Goal: Task Accomplishment & Management: Complete application form

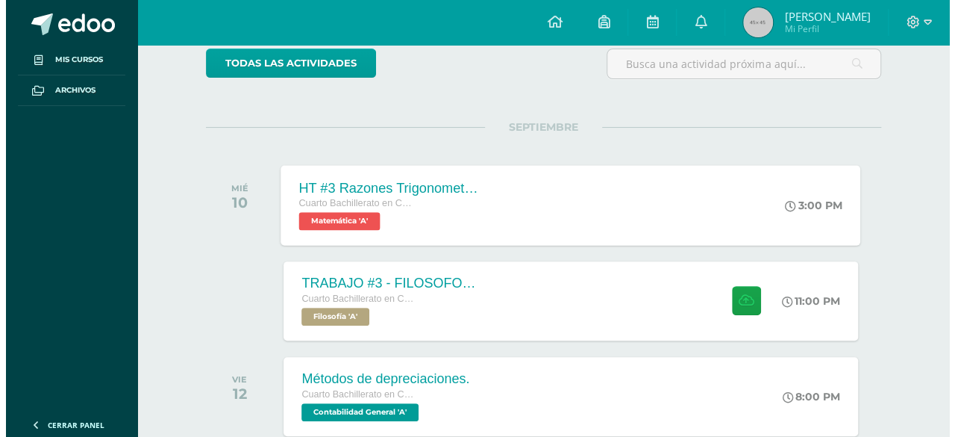
scroll to position [130, 0]
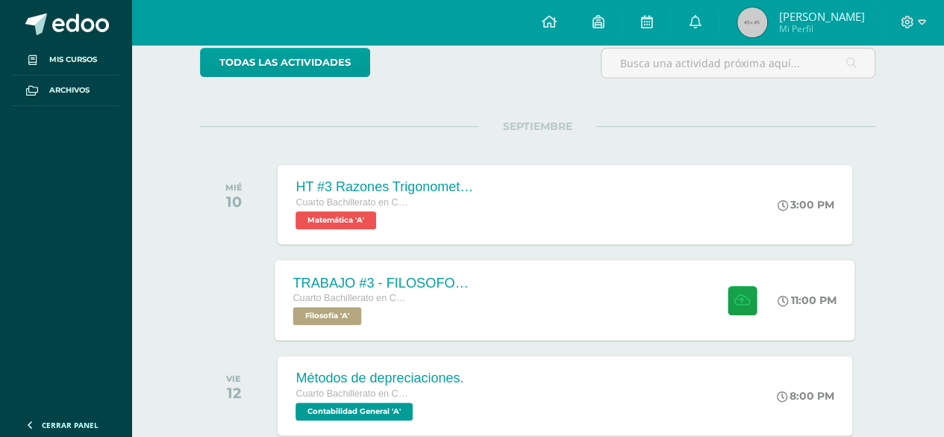
click at [546, 298] on div "TRABAJO #3 - FILOSOFOS GUATEMALTECOS Cuarto Bachillerato en CCLL con Orientació…" at bounding box center [565, 300] width 580 height 80
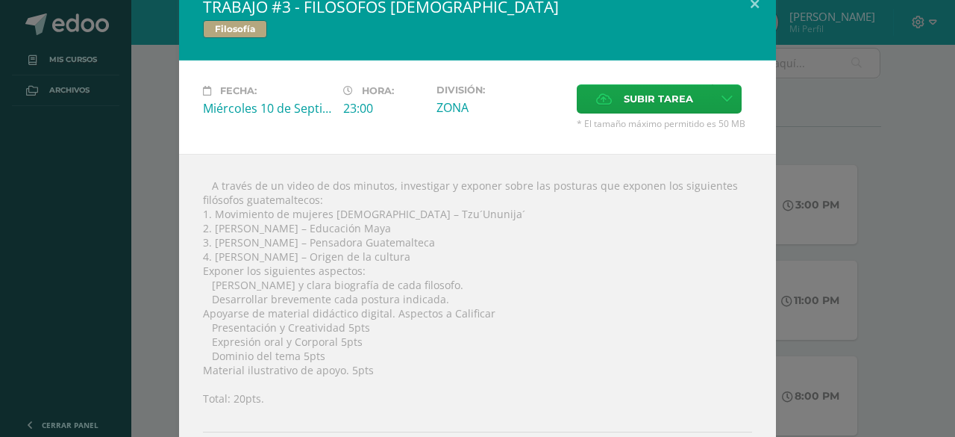
scroll to position [24, 0]
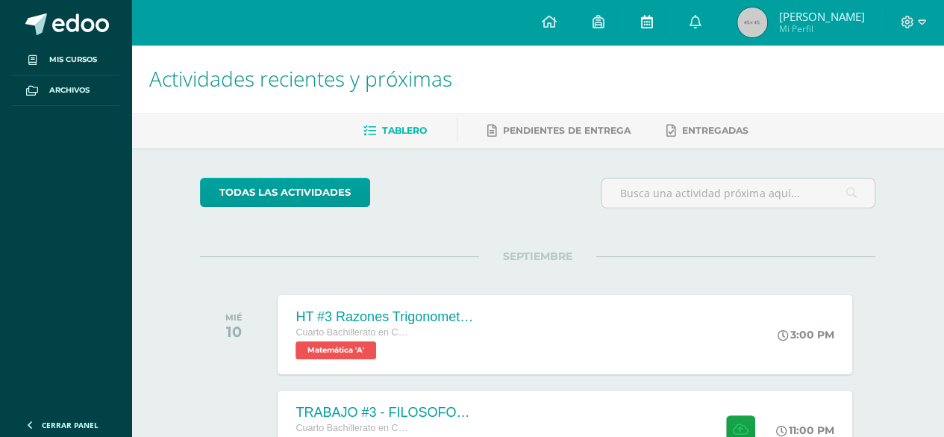
click at [670, 31] on link at bounding box center [647, 22] width 48 height 45
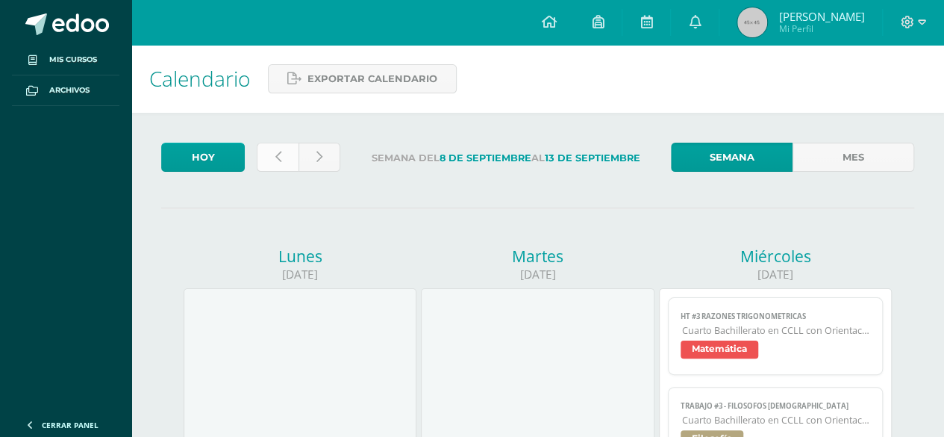
click at [278, 166] on link at bounding box center [278, 157] width 42 height 29
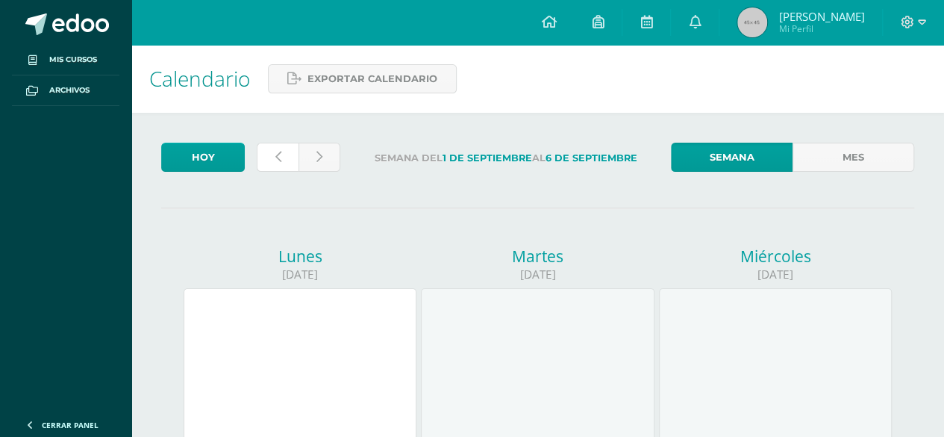
click at [278, 166] on link at bounding box center [278, 157] width 42 height 29
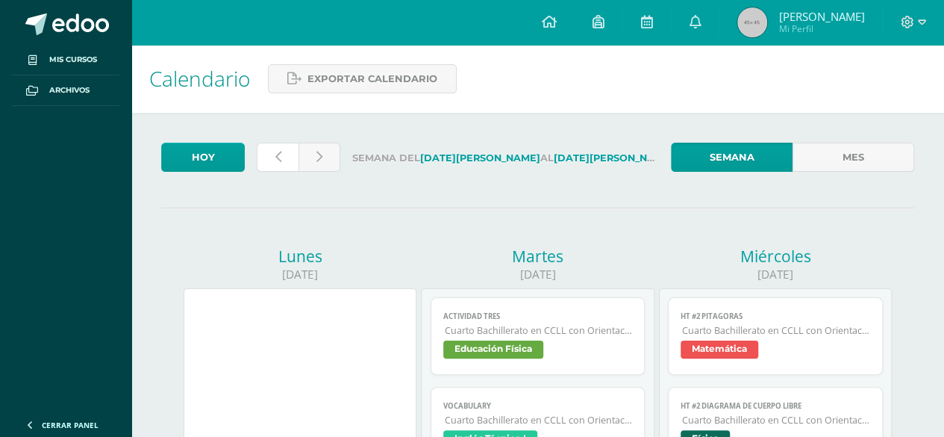
click at [278, 166] on link at bounding box center [278, 157] width 42 height 29
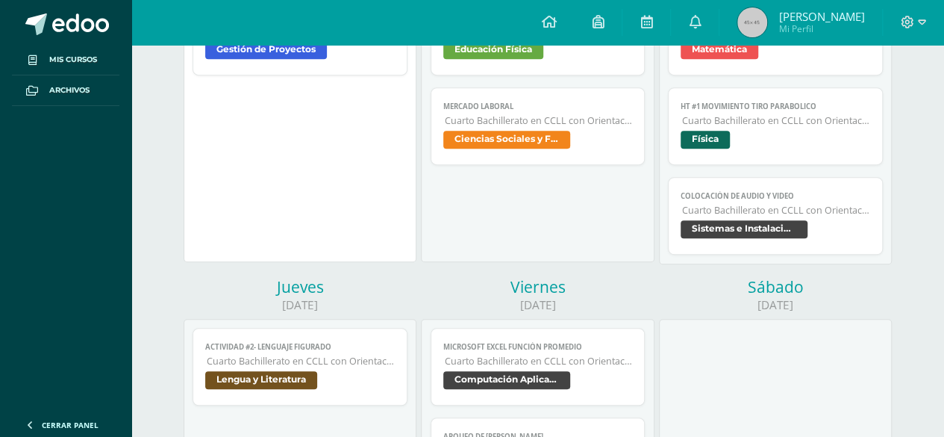
scroll to position [299, 0]
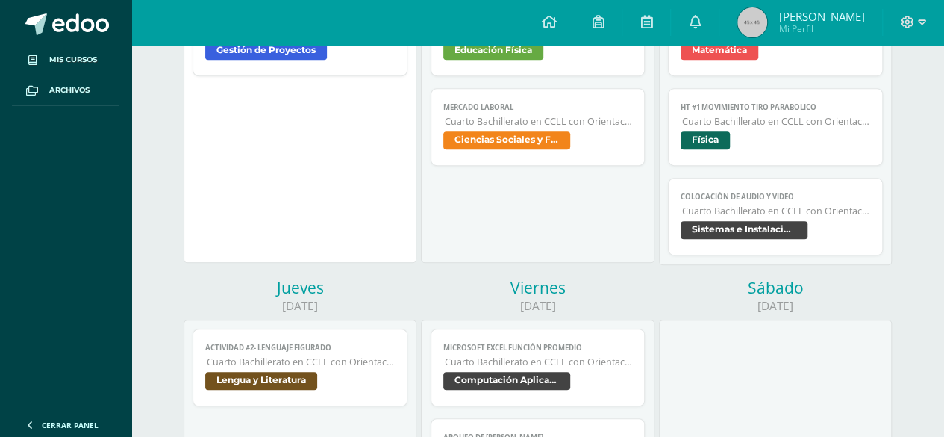
click at [744, 228] on span "Sistemas e Instalación de Software" at bounding box center [744, 230] width 127 height 18
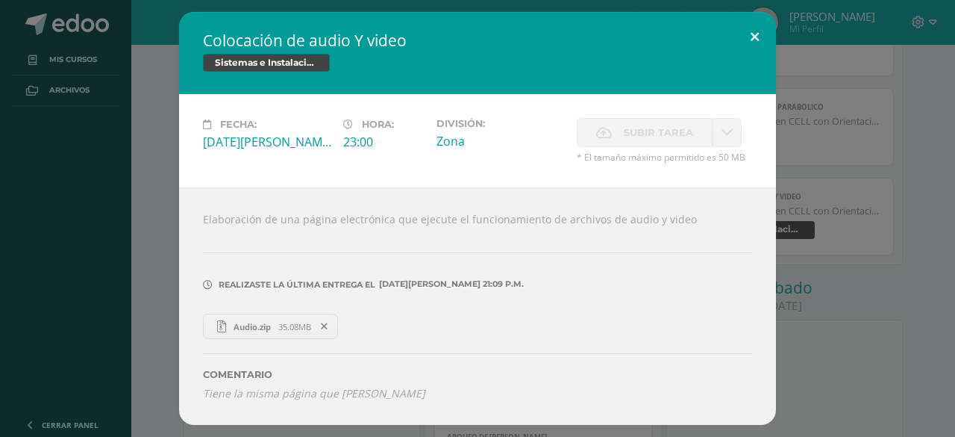
click at [743, 49] on button at bounding box center [755, 37] width 43 height 51
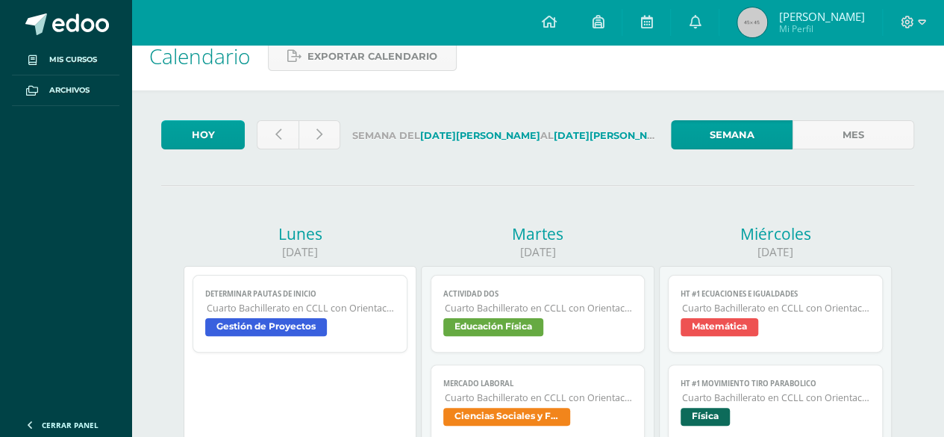
scroll to position [0, 0]
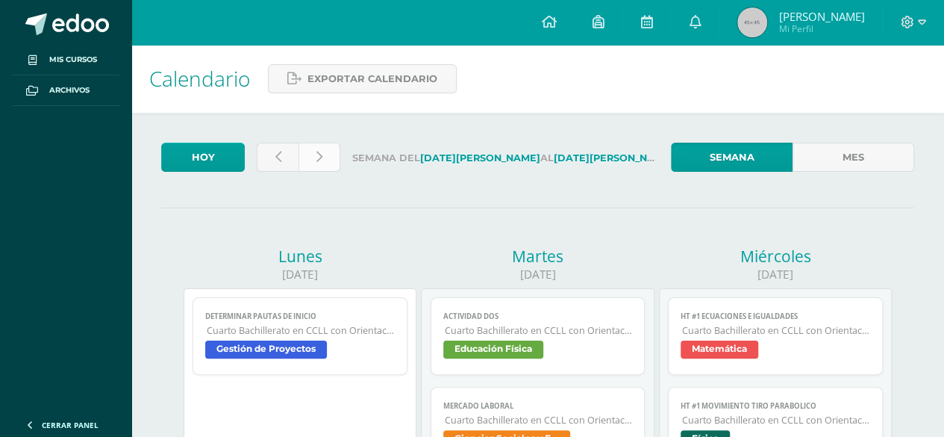
click at [318, 160] on icon at bounding box center [319, 157] width 6 height 13
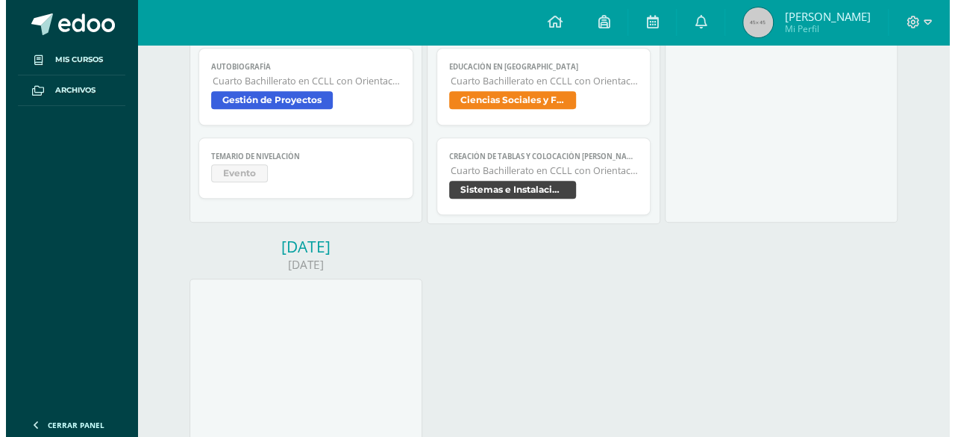
scroll to position [669, 0]
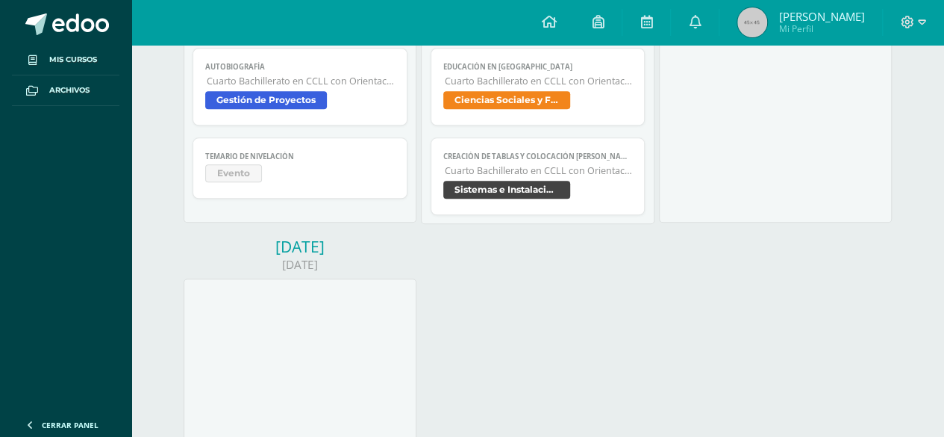
click at [578, 195] on span "Sistemas e Instalación de Software" at bounding box center [538, 192] width 190 height 22
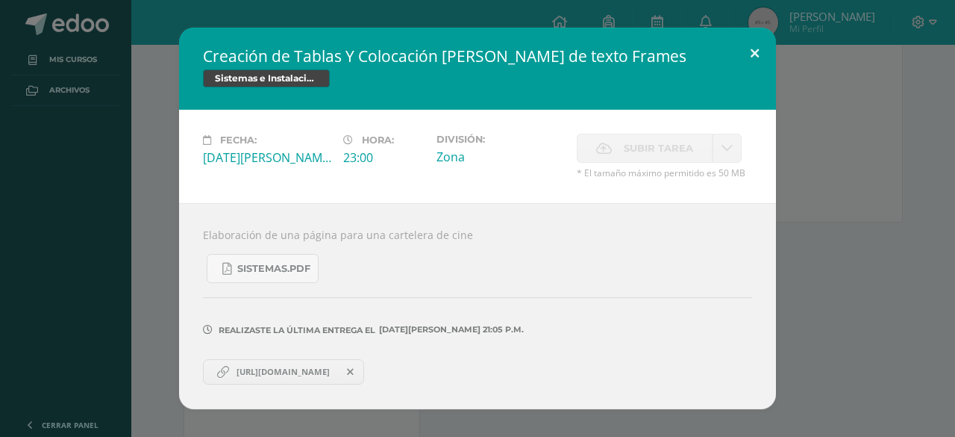
click at [766, 50] on button at bounding box center [755, 53] width 43 height 51
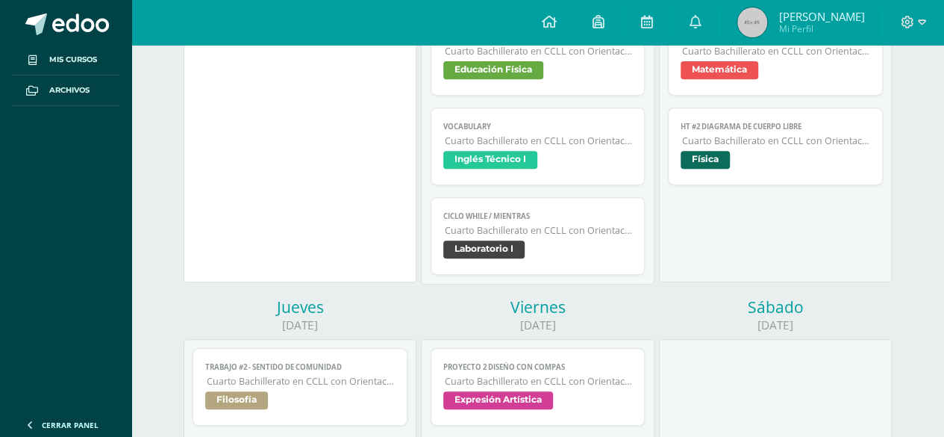
scroll to position [0, 0]
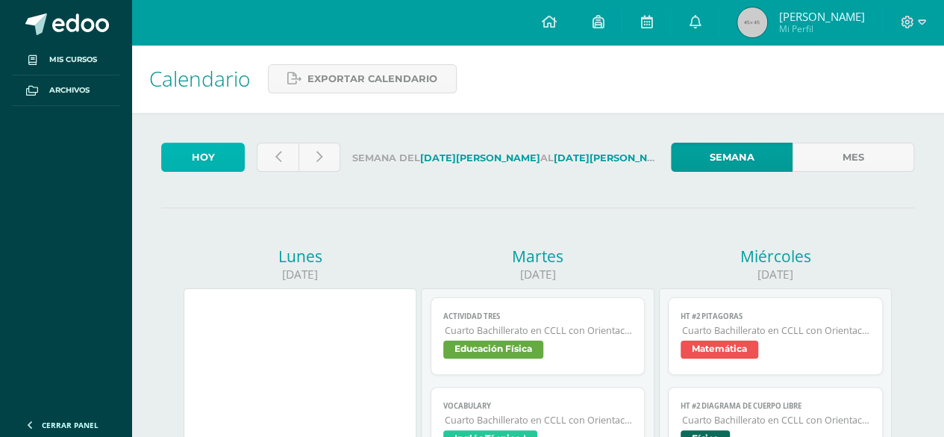
click at [202, 169] on link "Hoy" at bounding box center [203, 157] width 84 height 29
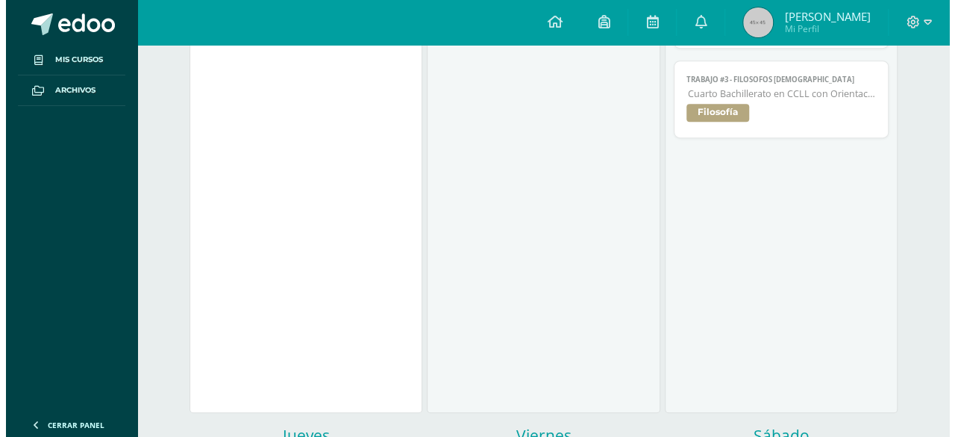
scroll to position [325, 0]
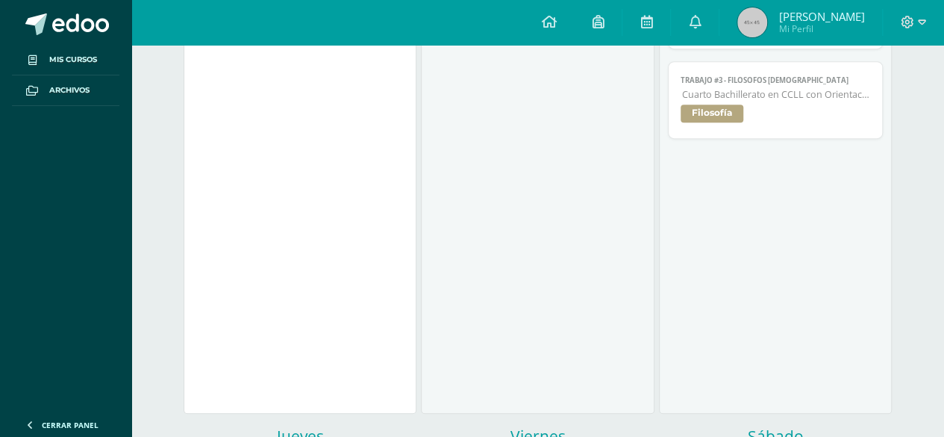
click at [780, 118] on span "Filosofía" at bounding box center [776, 115] width 190 height 22
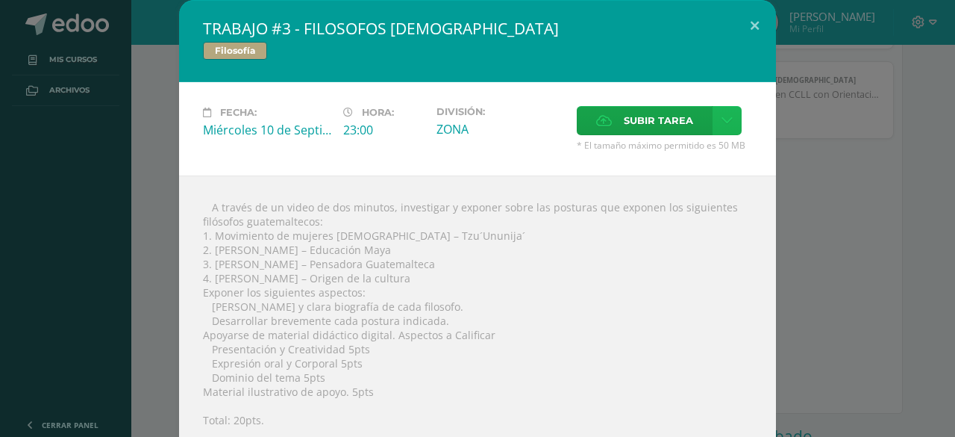
click at [722, 114] on icon at bounding box center [727, 120] width 11 height 13
click at [717, 140] on div "Subir enlace Ingresa el enlace Cancelar Aceptar" at bounding box center [668, 153] width 151 height 40
click at [720, 153] on link "Subir enlace" at bounding box center [668, 152] width 149 height 23
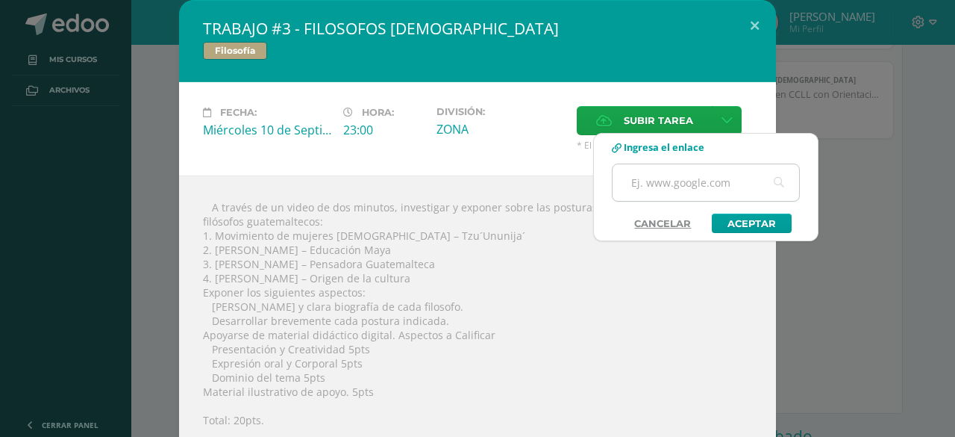
click at [718, 179] on input "text" at bounding box center [706, 182] width 187 height 37
type input "https://drive.google.com/file/d/115BVGVgk6qEKcCu3fhkyE-F5Zv89lZNg/view?usp=driv…"
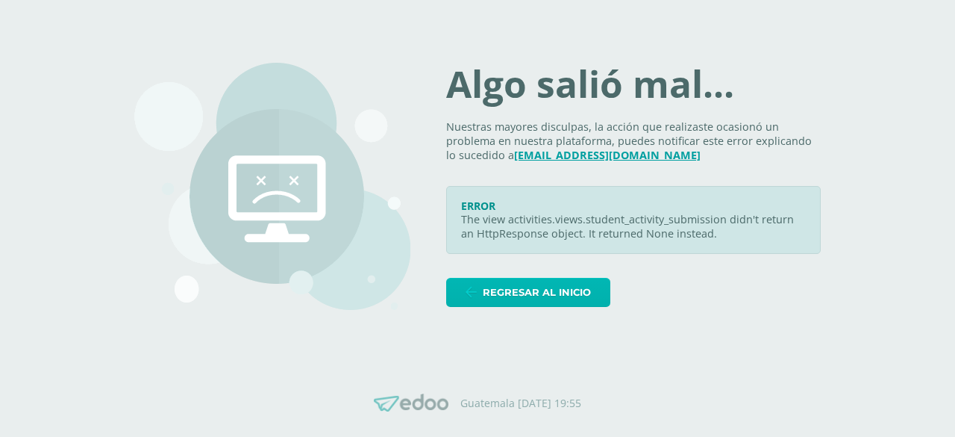
click at [563, 298] on span "Regresar al inicio" at bounding box center [537, 292] width 108 height 28
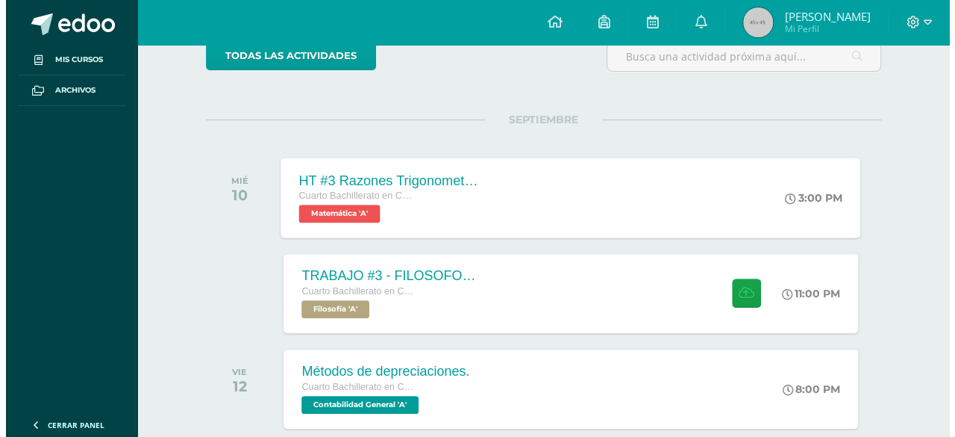
scroll to position [137, 0]
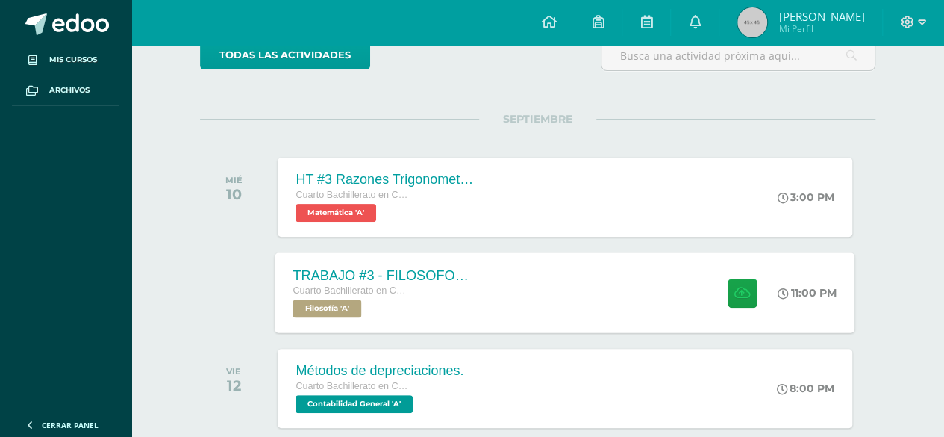
click at [678, 317] on div "TRABAJO #3 - FILOSOFOS [DEMOGRAPHIC_DATA] Cuarto Bachillerato en CCLL con Orien…" at bounding box center [565, 292] width 580 height 80
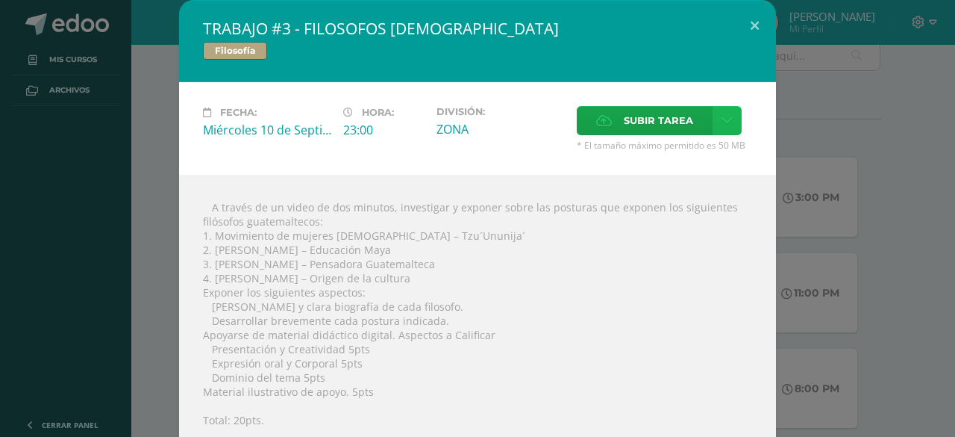
click at [713, 122] on link at bounding box center [727, 120] width 29 height 29
click at [710, 153] on link "Subir enlace" at bounding box center [668, 152] width 149 height 23
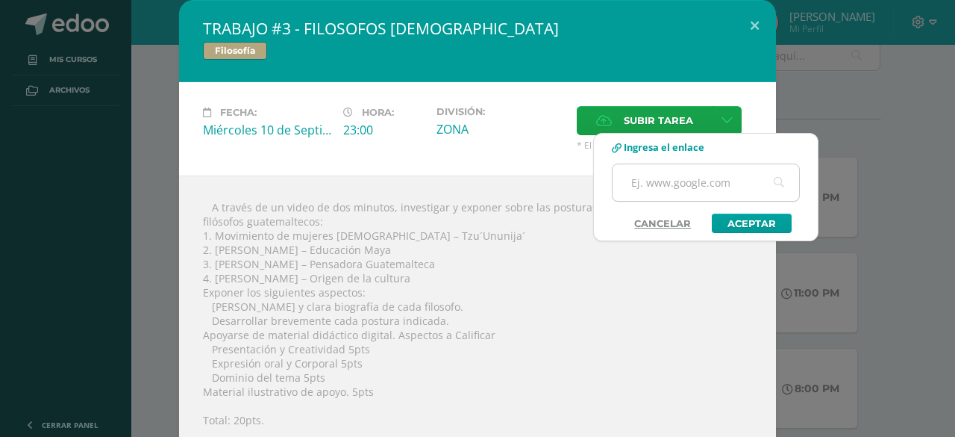
click at [705, 185] on input "text" at bounding box center [706, 182] width 187 height 37
type input "https://drive.google.com/file/d/115BVGVgk6qEKcCu3fhkyE-F5Zv89lZNg/view?usp=driv…"
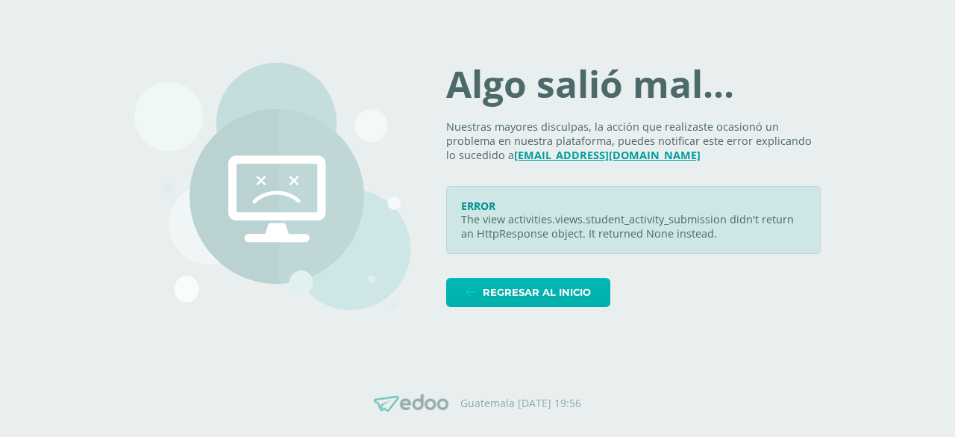
click at [537, 297] on span "Regresar al inicio" at bounding box center [537, 292] width 108 height 28
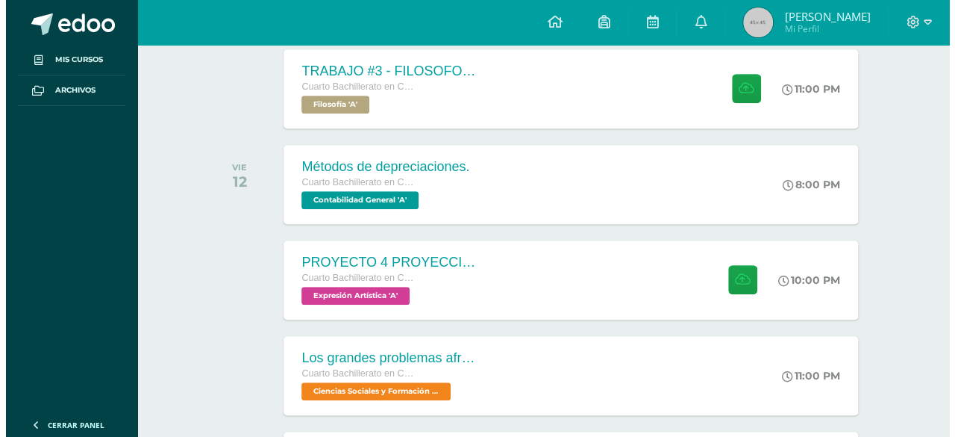
scroll to position [342, 0]
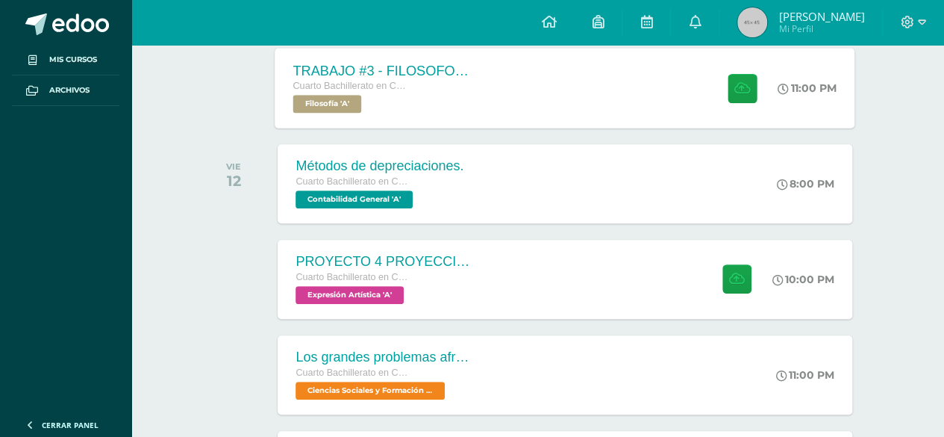
click at [679, 101] on div "TRABAJO #3 - FILOSOFOS [DEMOGRAPHIC_DATA] Cuarto Bachillerato en CCLL con Orien…" at bounding box center [565, 88] width 580 height 80
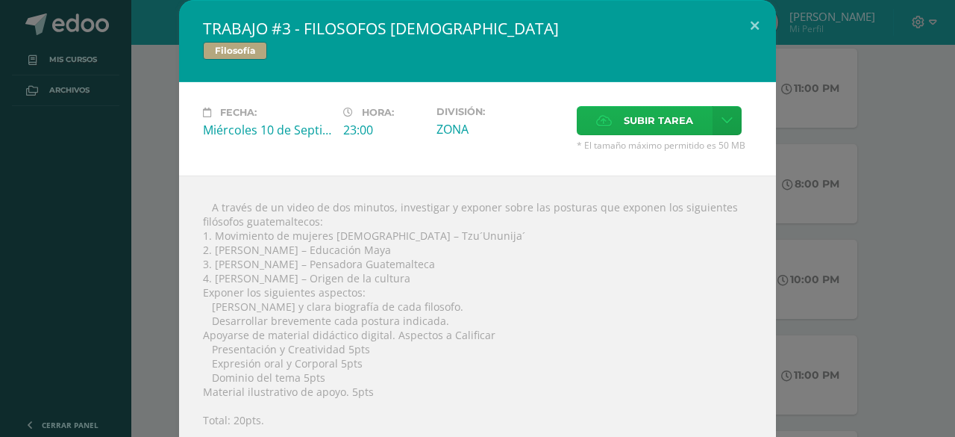
click at [666, 128] on span "Subir tarea" at bounding box center [658, 121] width 69 height 28
click at [0, 0] on input "Subir tarea" at bounding box center [0, 0] width 0 height 0
click at [617, 123] on label "Subir tarea" at bounding box center [645, 120] width 136 height 29
click at [0, 0] on input "Subir tarea" at bounding box center [0, 0] width 0 height 0
click at [651, 119] on span "Subir tarea" at bounding box center [658, 121] width 69 height 28
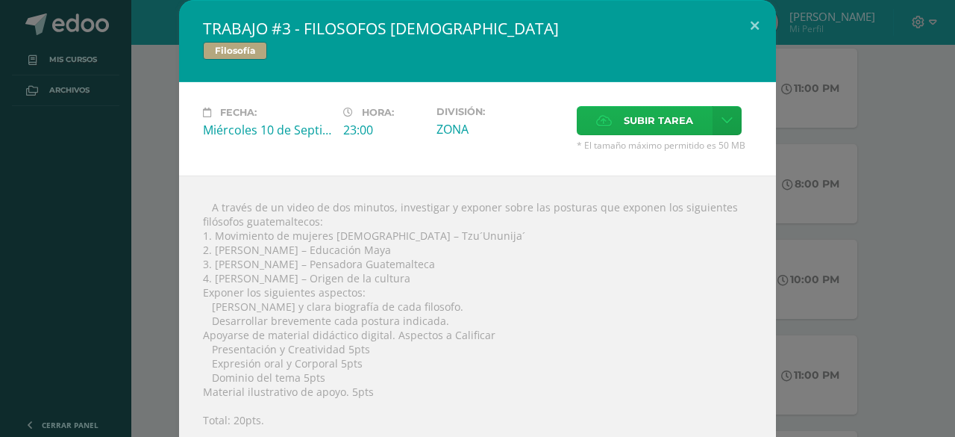
click at [0, 0] on input "Subir tarea" at bounding box center [0, 0] width 0 height 0
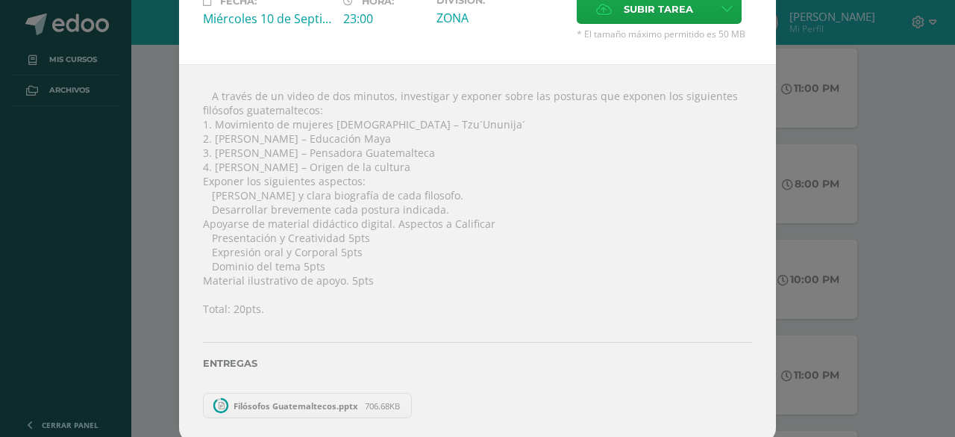
scroll to position [84, 0]
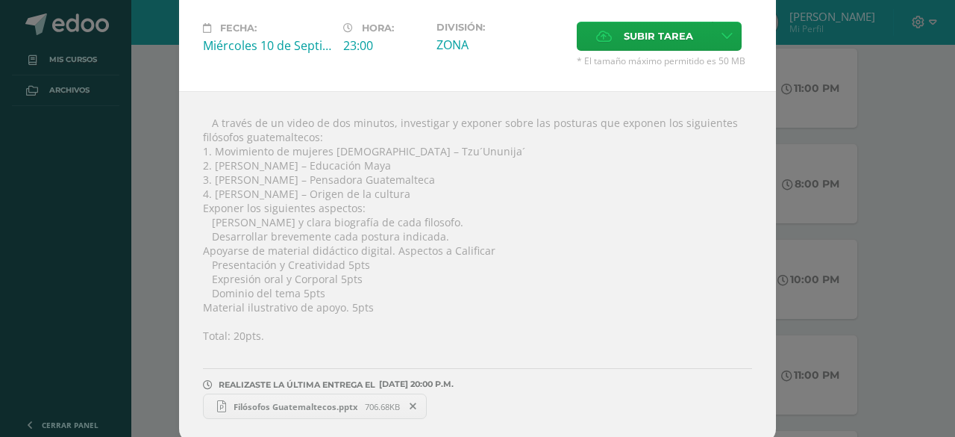
click at [230, 401] on span "Filósofos Guatemaltecos.pptx" at bounding box center [295, 406] width 139 height 11
click at [829, 47] on div "TRABAJO #3 - FILOSOFOS GUATEMALTECOS Filosofía Fecha: Miércoles 10 de Septiembr…" at bounding box center [477, 180] width 943 height 528
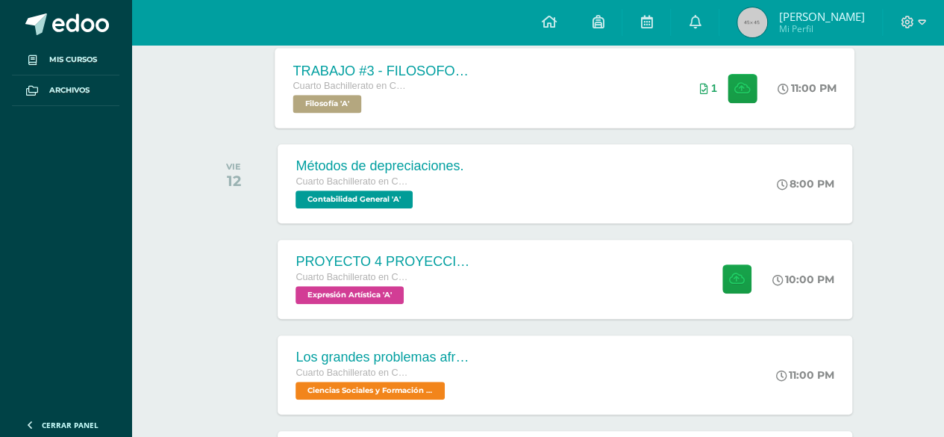
click at [700, 82] on div "1" at bounding box center [708, 88] width 17 height 12
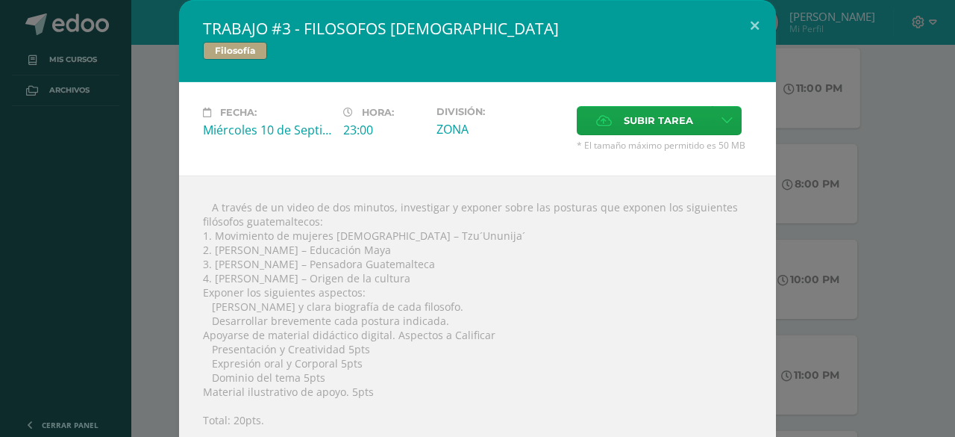
click at [697, 80] on div "TRABAJO #3 - FILOSOFOS GUATEMALTECOS Filosofía" at bounding box center [477, 41] width 597 height 82
click at [659, 120] on span "Subir tarea" at bounding box center [658, 121] width 69 height 28
click at [0, 0] on input "Subir tarea" at bounding box center [0, 0] width 0 height 0
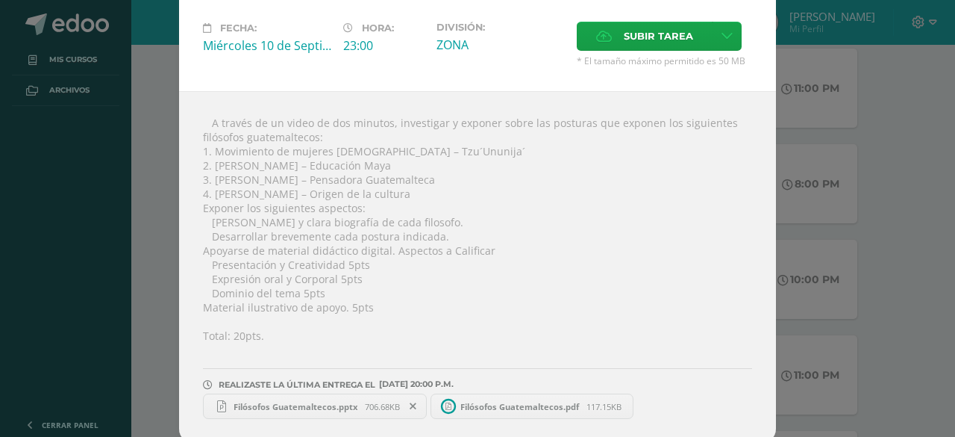
click at [410, 401] on icon at bounding box center [413, 406] width 7 height 10
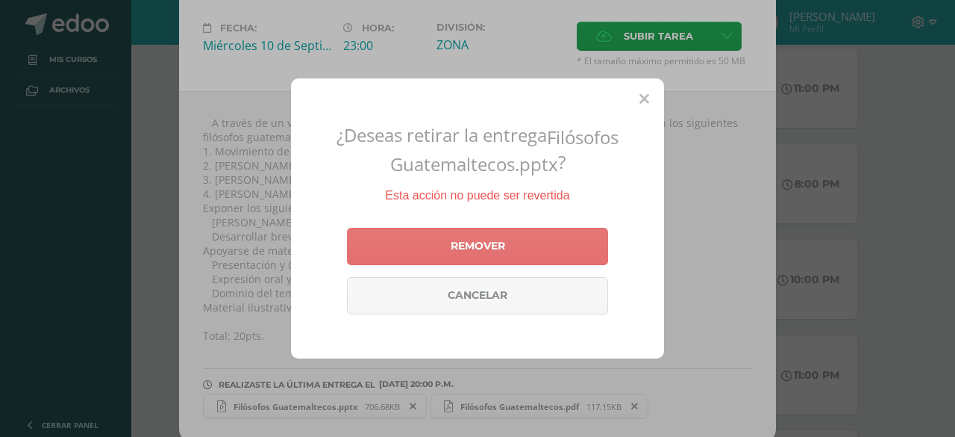
click at [538, 243] on link "Remover" at bounding box center [477, 246] width 261 height 37
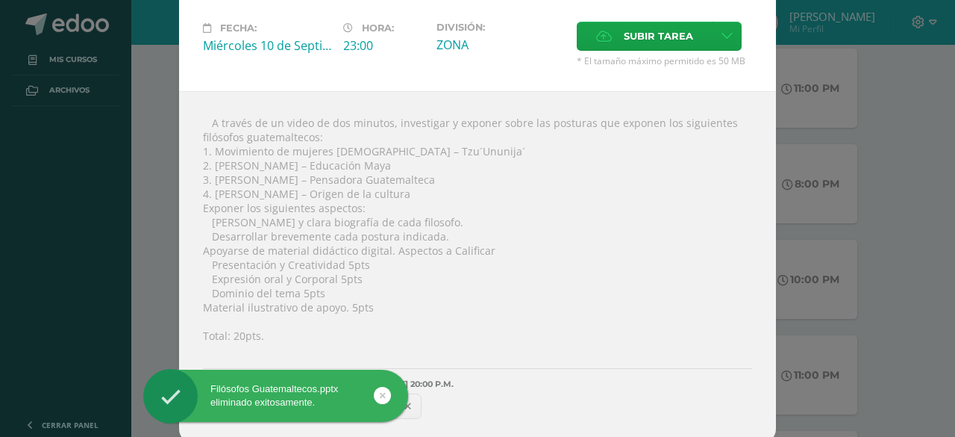
click at [381, 395] on icon at bounding box center [383, 395] width 6 height 17
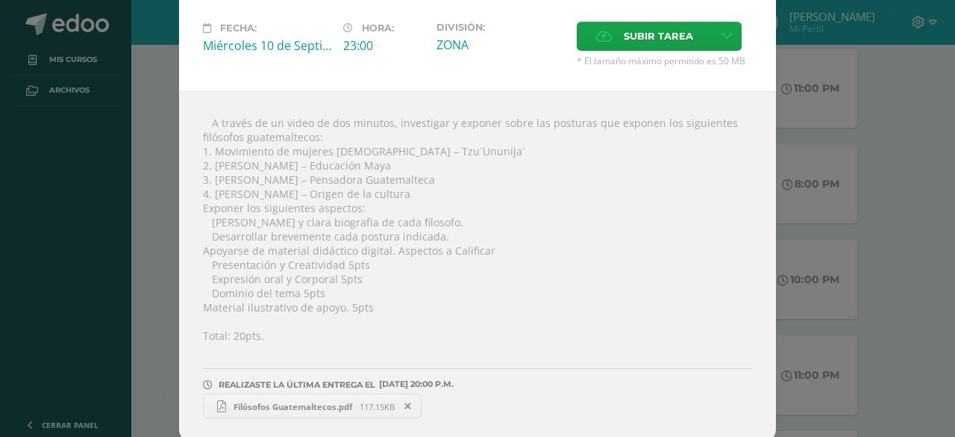
click at [328, 404] on div "Filósofos Guatemaltecos.pptx eliminado exitosamente." at bounding box center [299, 397] width 272 height 57
click at [330, 401] on span "Filósofos Guatemaltecos.pdf" at bounding box center [293, 406] width 134 height 11
click at [309, 401] on span "Filósofos Guatemaltecos.pdf" at bounding box center [293, 406] width 134 height 11
click at [635, 43] on span "Subir tarea" at bounding box center [658, 36] width 69 height 28
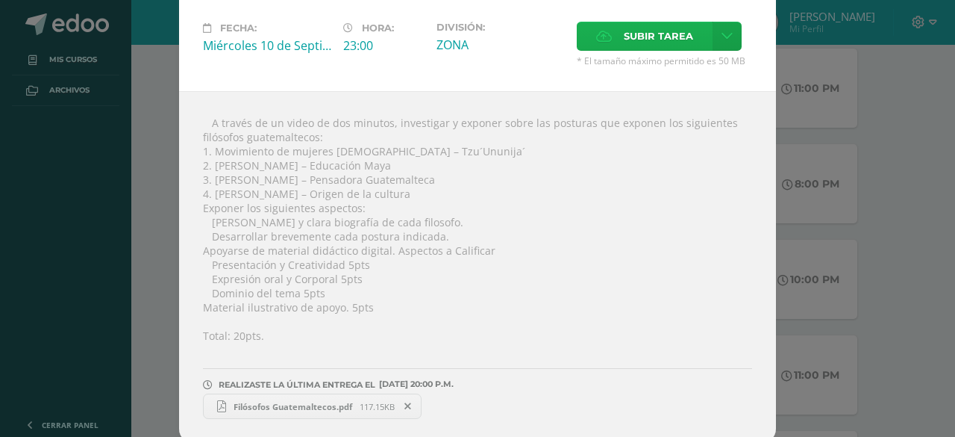
click at [0, 0] on input "Subir tarea" at bounding box center [0, 0] width 0 height 0
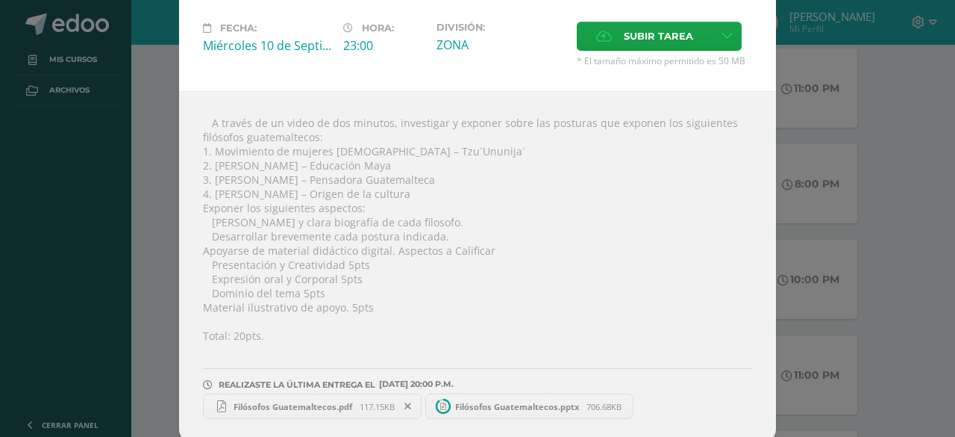
click at [403, 393] on link "Filósofos Guatemaltecos.pdf 117.15KB" at bounding box center [312, 405] width 219 height 25
click at [452, 401] on span "Filósofos Guatemaltecos.pptx" at bounding box center [517, 406] width 139 height 11
click at [405, 403] on icon at bounding box center [408, 406] width 7 height 10
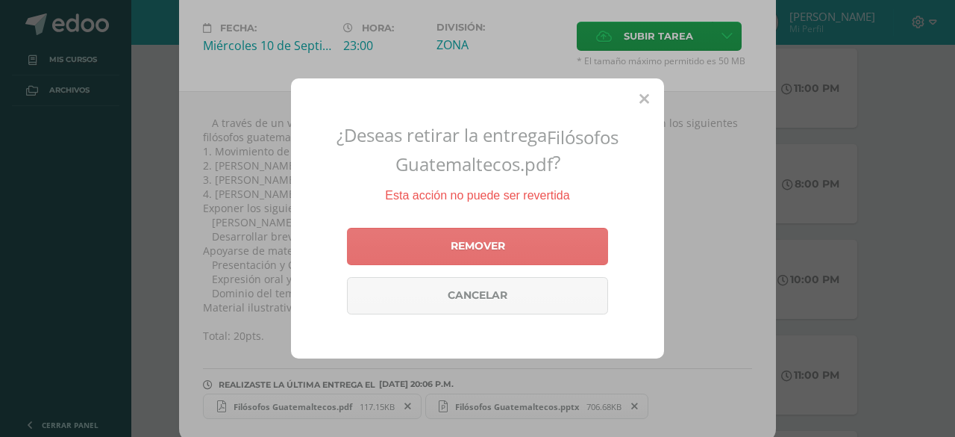
click at [530, 257] on link "Remover" at bounding box center [477, 246] width 261 height 37
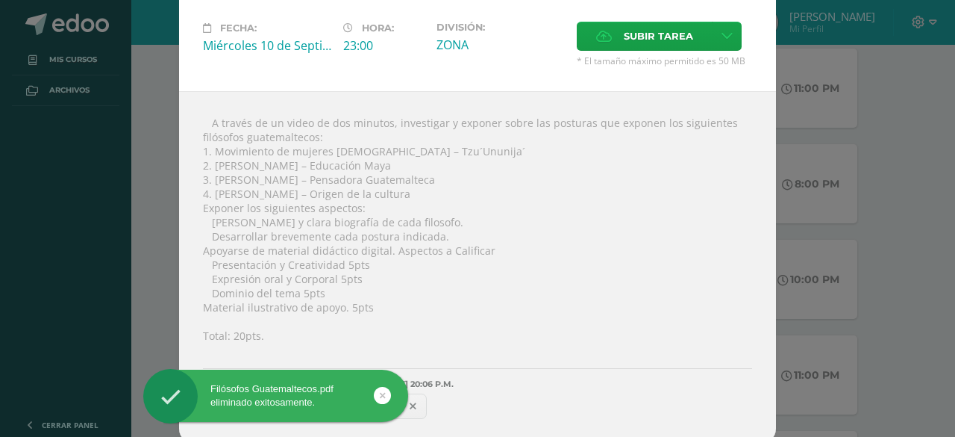
click at [417, 405] on div "Filósofos Guatemaltecos.pdf eliminado exitosamente." at bounding box center [299, 397] width 272 height 57
click at [382, 394] on icon at bounding box center [383, 395] width 6 height 17
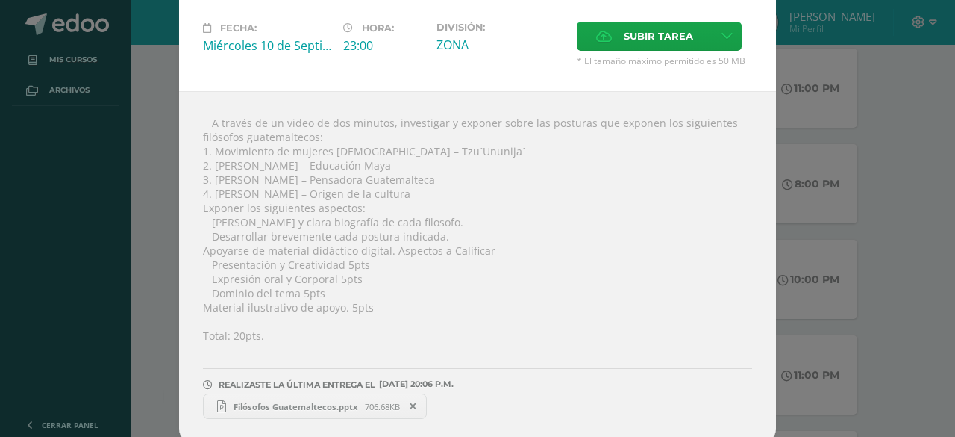
click at [401, 399] on div "Filósofos Guatemaltecos.pdf eliminado exitosamente." at bounding box center [299, 397] width 272 height 57
click at [419, 400] on div "Filósofos Guatemaltecos.pdf eliminado exitosamente." at bounding box center [299, 397] width 272 height 57
click at [410, 401] on icon at bounding box center [413, 406] width 7 height 10
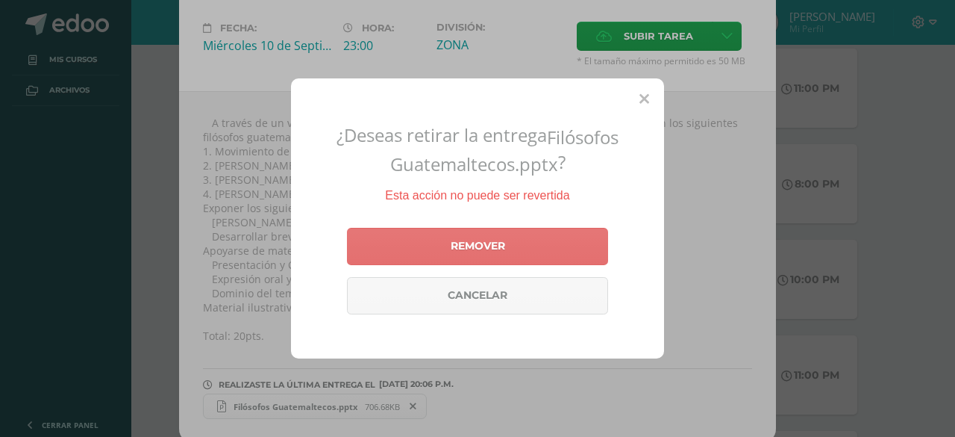
click at [518, 257] on link "Remover" at bounding box center [477, 246] width 261 height 37
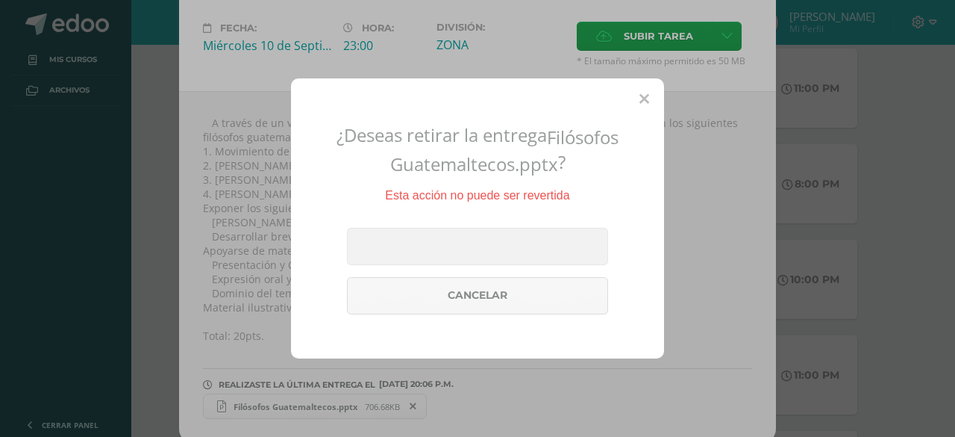
scroll to position [69, 0]
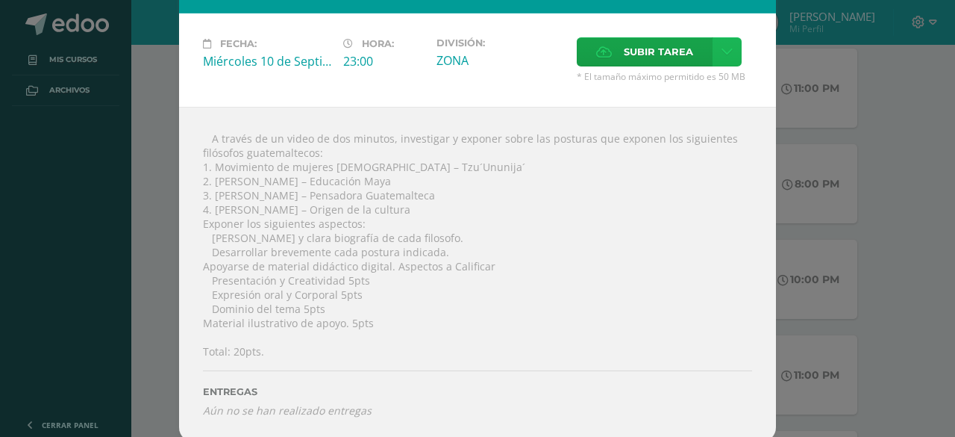
click at [723, 49] on icon at bounding box center [727, 52] width 11 height 13
click at [706, 79] on link "Subir enlace" at bounding box center [668, 83] width 149 height 23
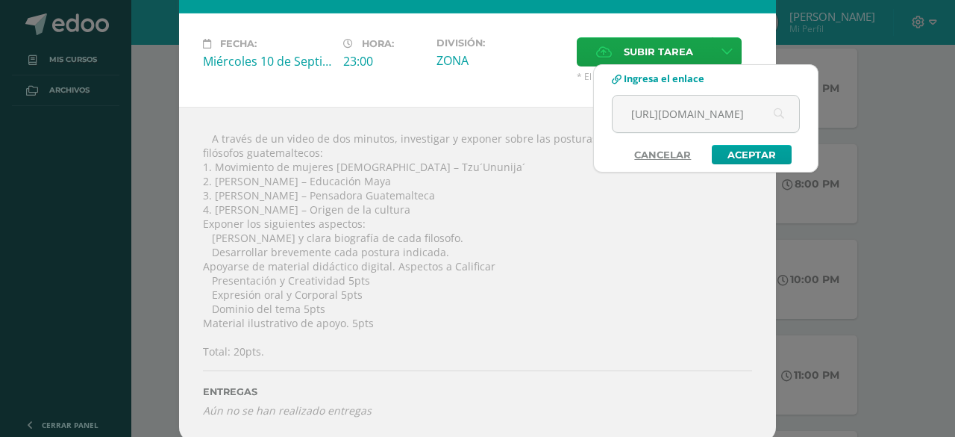
scroll to position [0, 325]
type input "https://drive.google.com/file/d/115BVGVgk6qEKcCu3fhkyE-F5Zv89lZNg/view?usp=driv…"
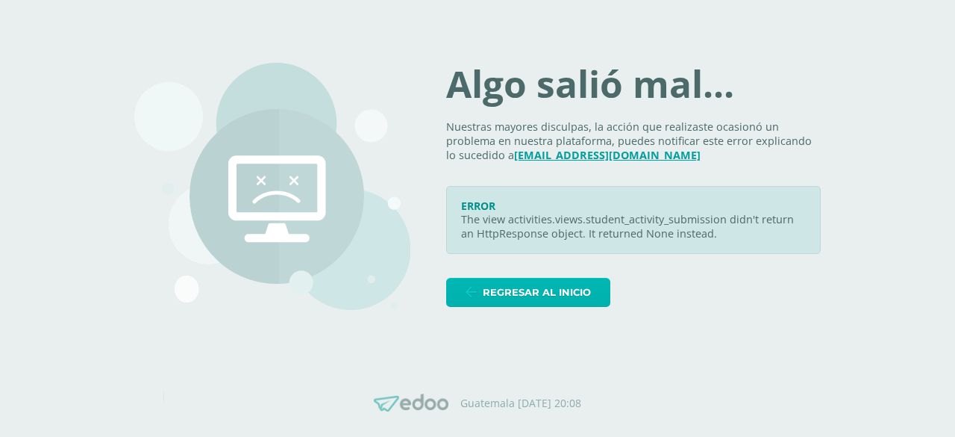
click at [573, 291] on span "Regresar al inicio" at bounding box center [537, 292] width 108 height 28
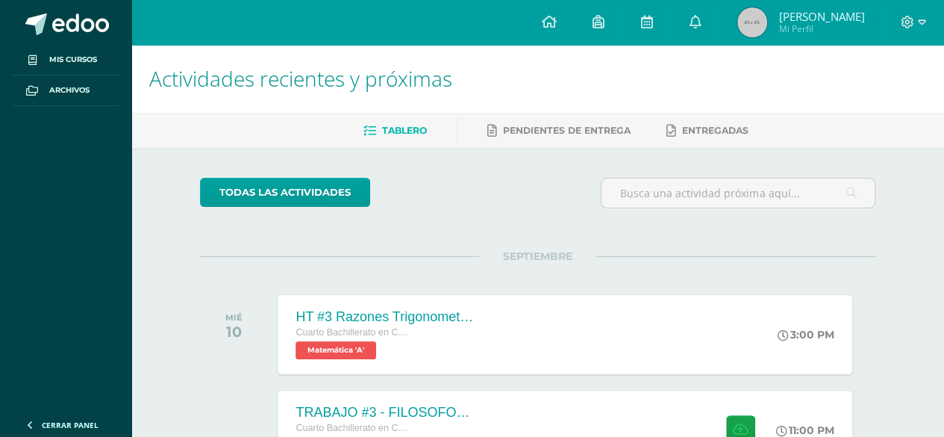
click at [914, 34] on div at bounding box center [913, 22] width 61 height 45
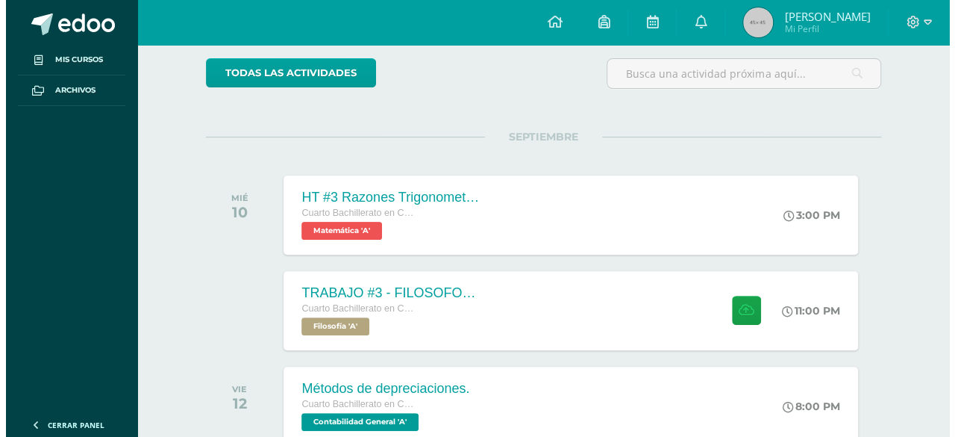
scroll to position [128, 0]
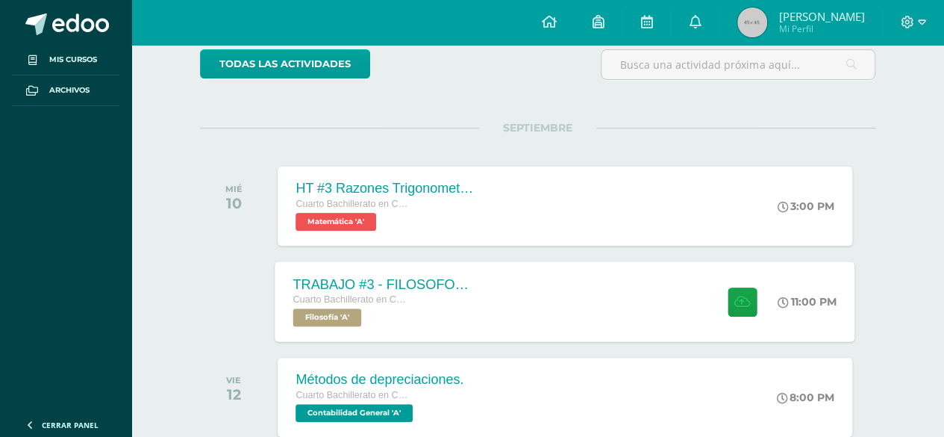
click at [588, 319] on div "TRABAJO #3 - FILOSOFOS [DEMOGRAPHIC_DATA] Cuarto Bachillerato en CCLL con Orien…" at bounding box center [565, 301] width 580 height 80
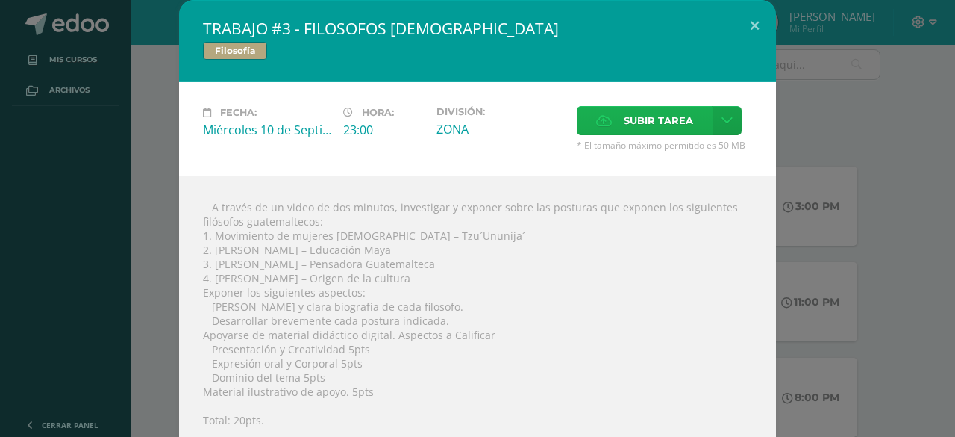
click at [640, 110] on span "Subir tarea" at bounding box center [658, 121] width 69 height 28
click at [0, 0] on input "Subir tarea" at bounding box center [0, 0] width 0 height 0
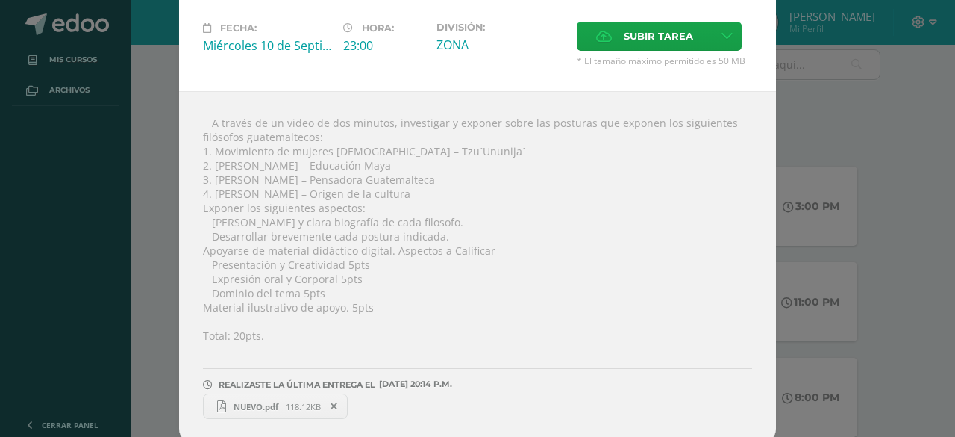
click at [252, 401] on span "NUEVO.pdf" at bounding box center [256, 406] width 60 height 11
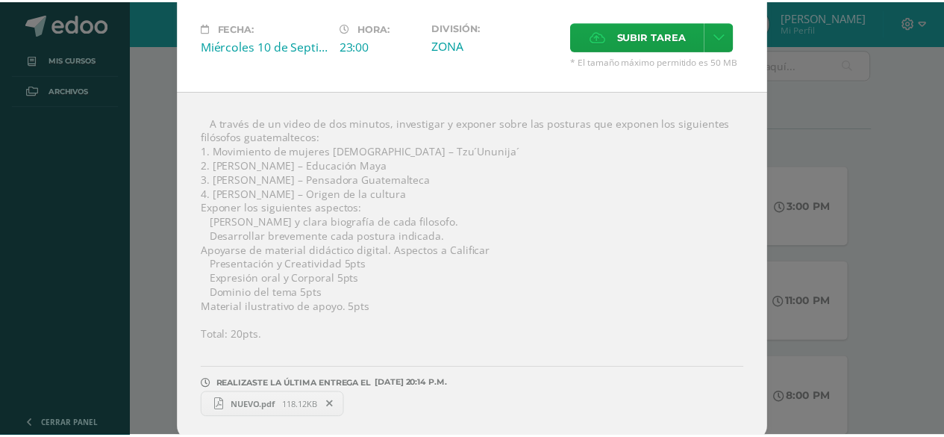
scroll to position [0, 0]
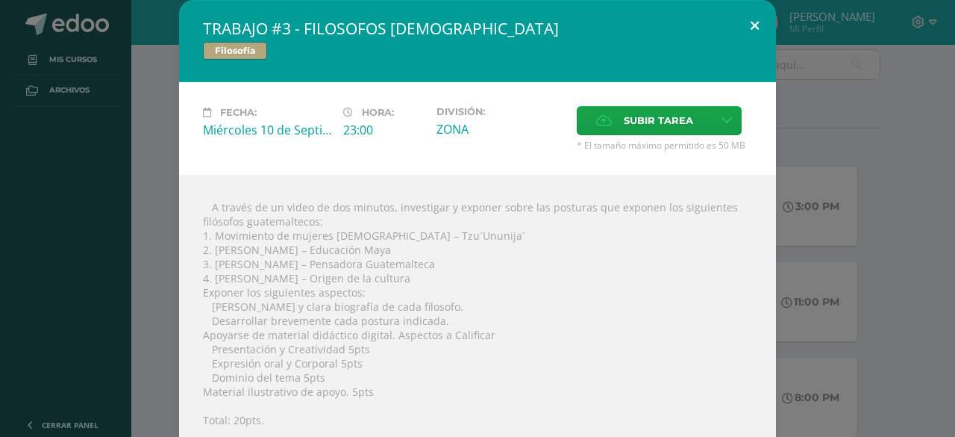
click at [743, 20] on button at bounding box center [755, 25] width 43 height 51
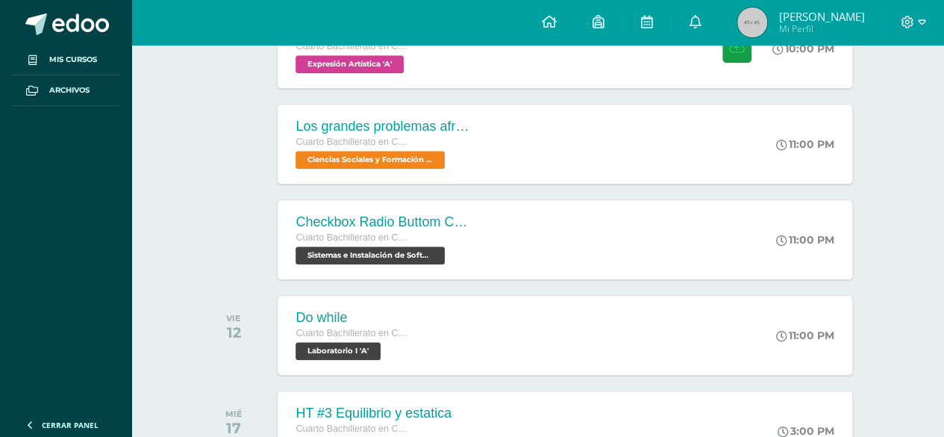
scroll to position [577, 0]
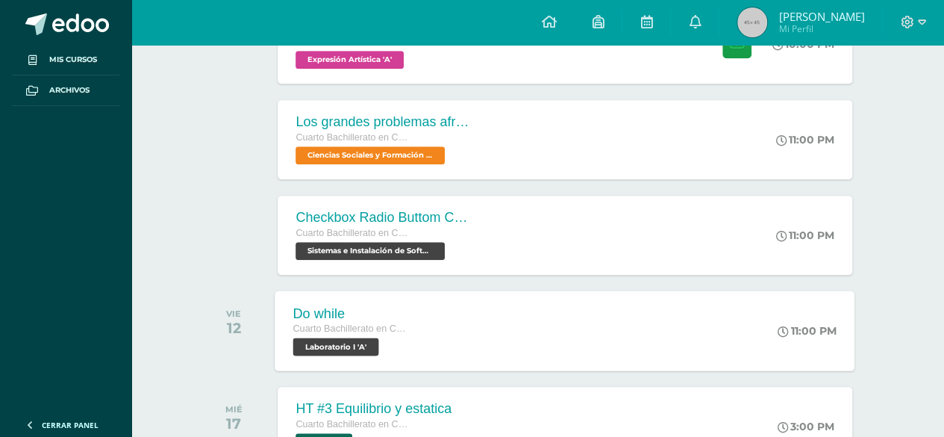
click at [514, 331] on div "Do while Cuarto Bachillerato en CCLL con Orientación en Computación Laboratorio…" at bounding box center [565, 330] width 580 height 80
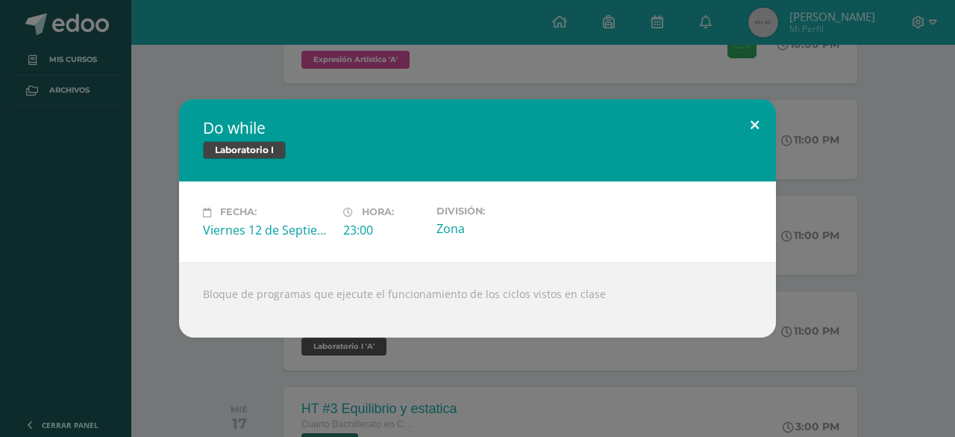
click at [749, 141] on button at bounding box center [755, 124] width 43 height 51
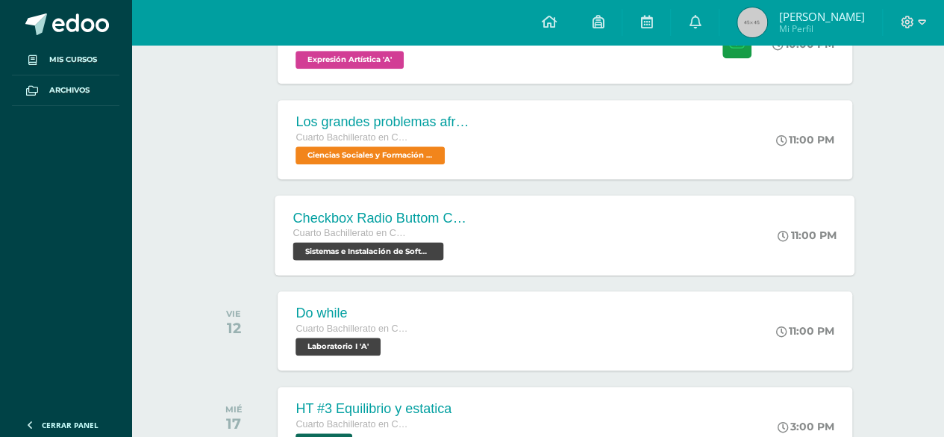
click at [718, 247] on div "Checkbox Radio Buttom Cajas de Selección Cuarto Bachillerato en CCLL con Orient…" at bounding box center [565, 235] width 580 height 80
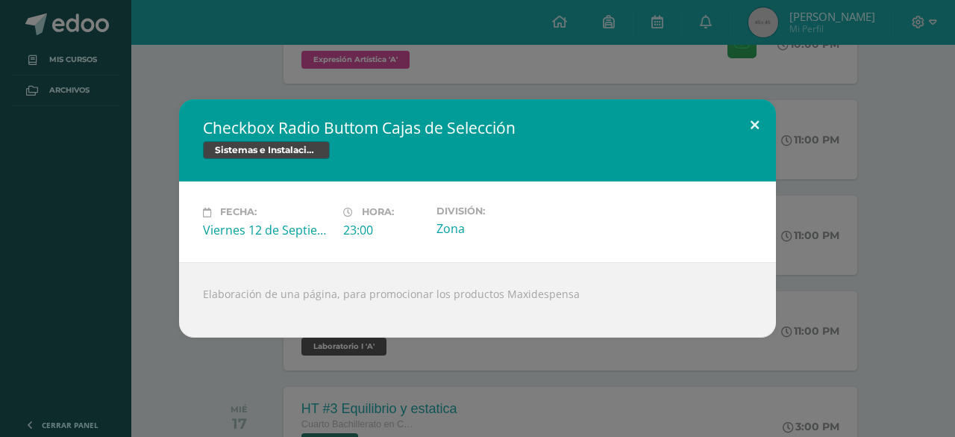
click at [765, 117] on button at bounding box center [755, 124] width 43 height 51
